Goal: Information Seeking & Learning: Learn about a topic

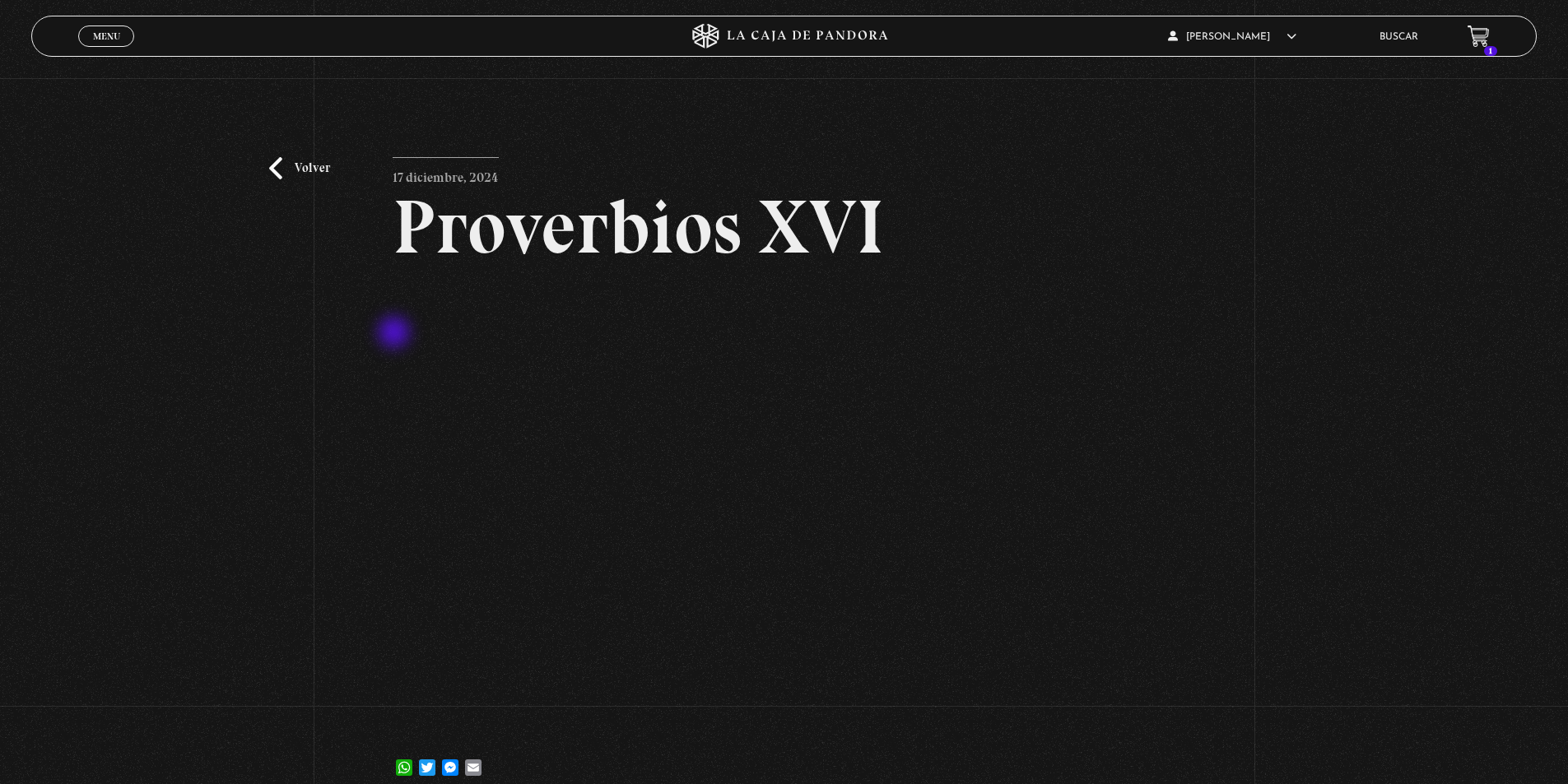
scroll to position [83, 0]
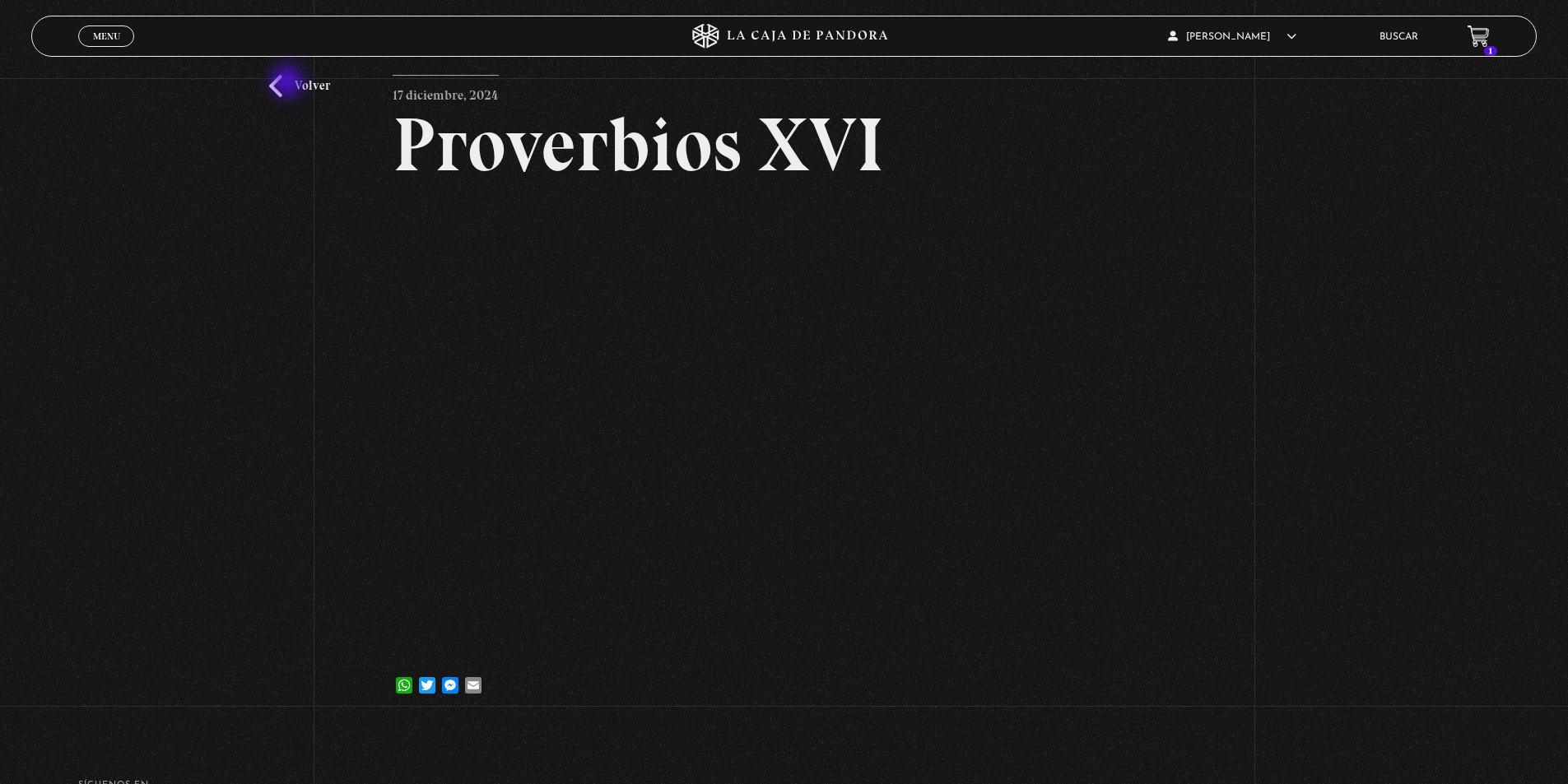
click at [289, 84] on link "Volver" at bounding box center [299, 85] width 61 height 22
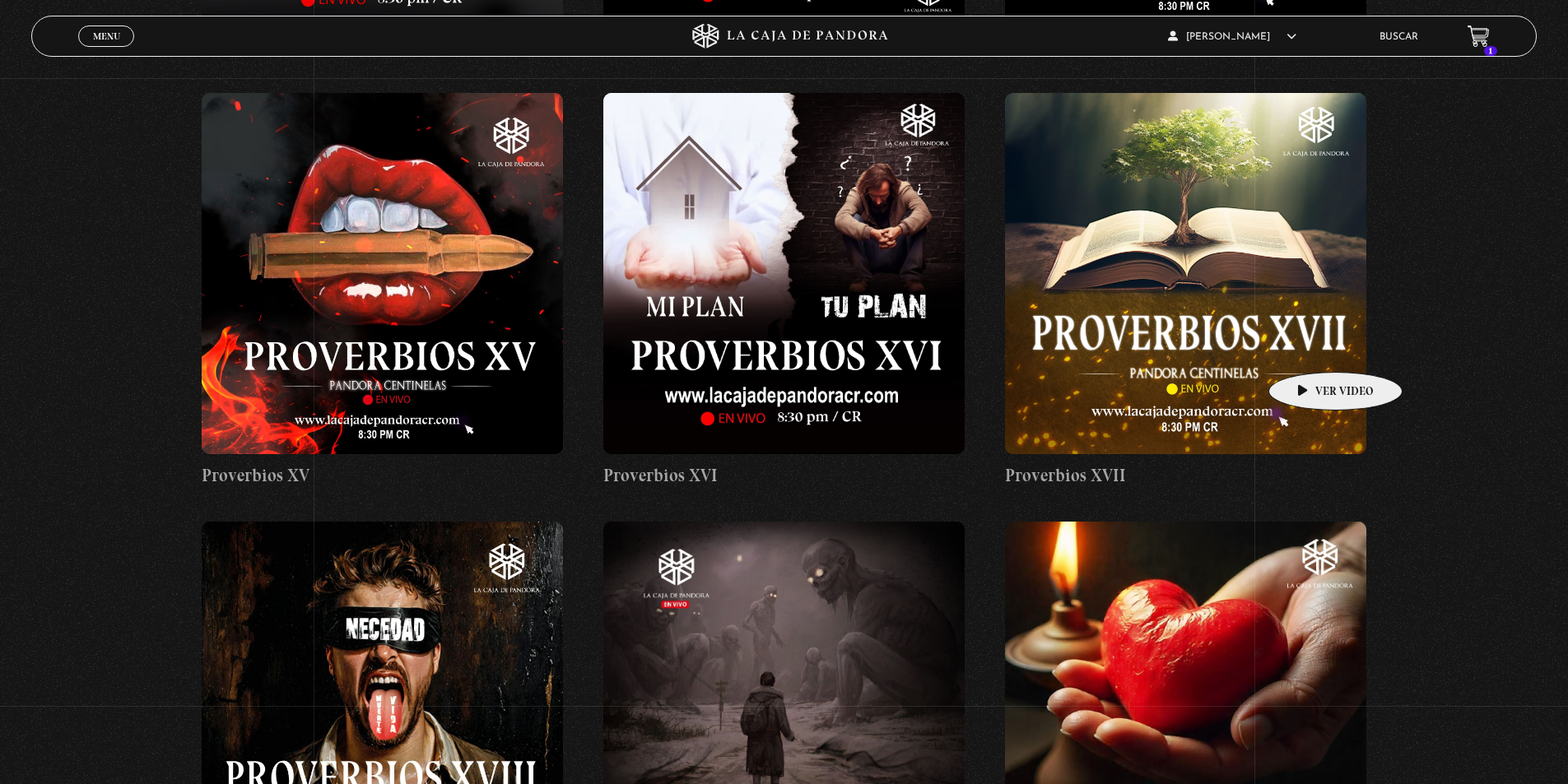
scroll to position [2096, 0]
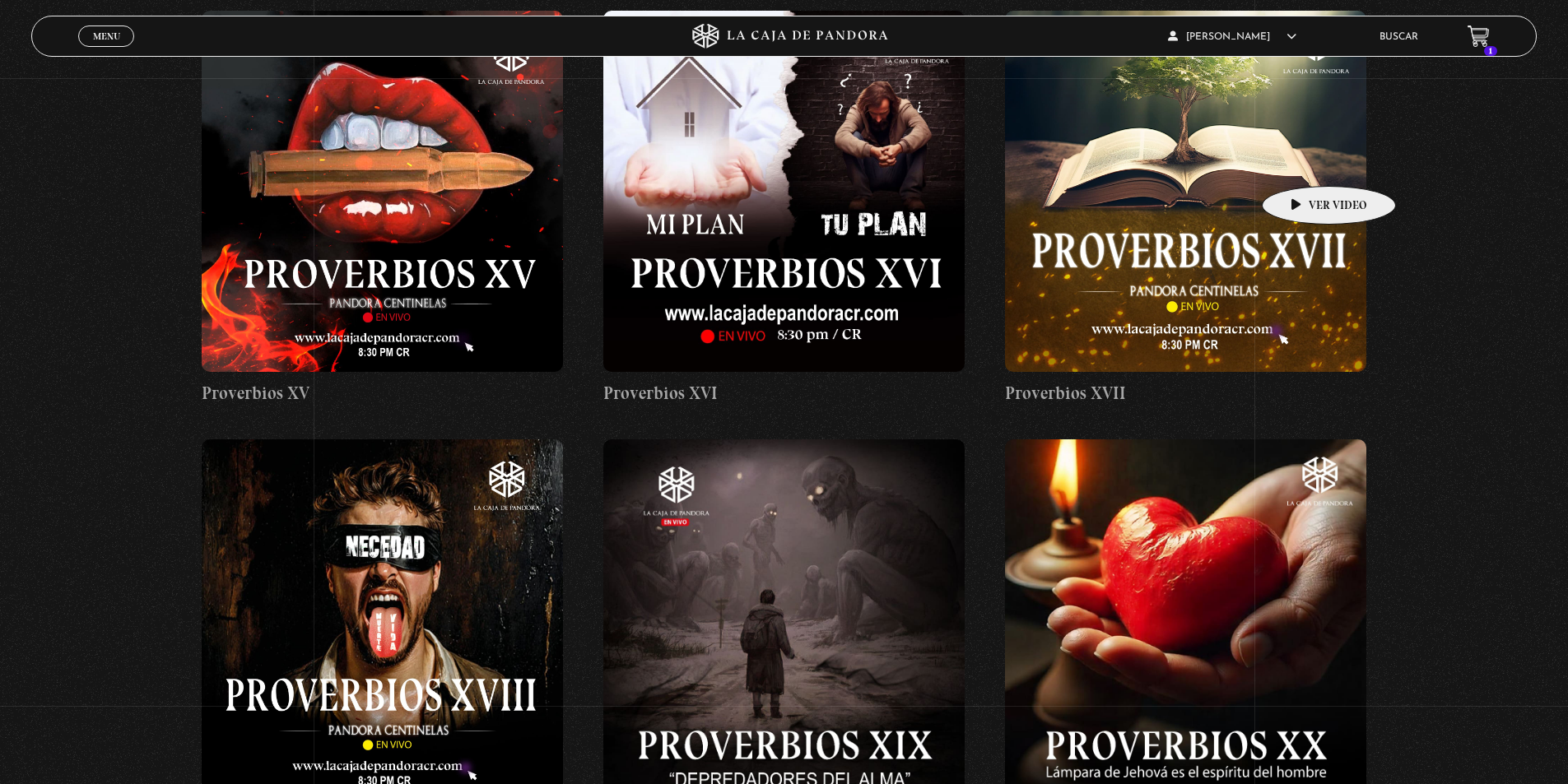
click at [1303, 161] on figure at bounding box center [1185, 191] width 361 height 361
